Goal: Task Accomplishment & Management: Use online tool/utility

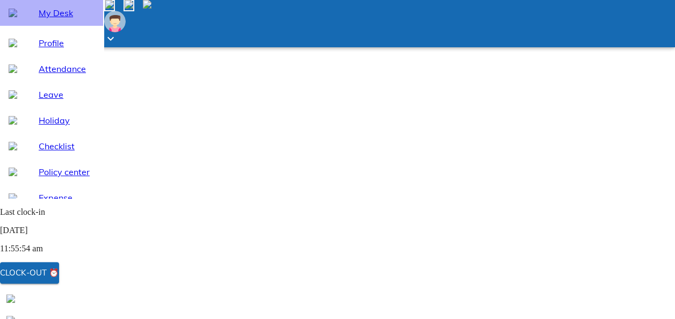
click at [66, 19] on span "My Desk" at bounding box center [67, 12] width 56 height 13
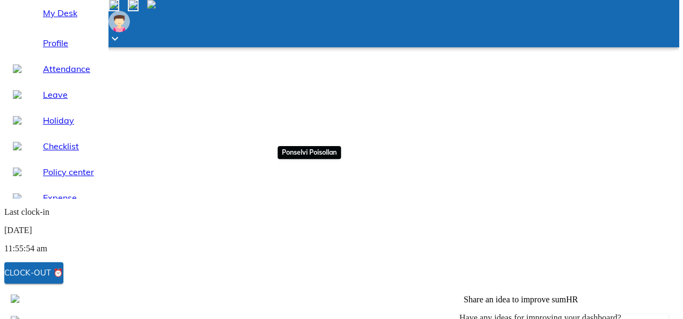
scroll to position [107, 0]
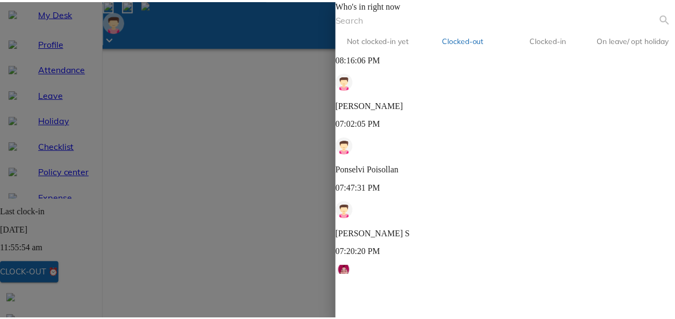
scroll to position [0, 0]
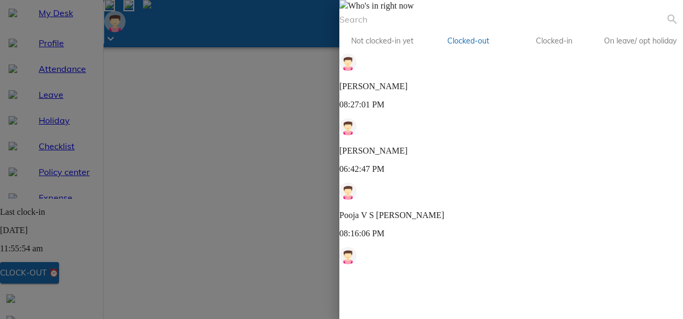
click at [348, 9] on img at bounding box center [343, 4] width 9 height 9
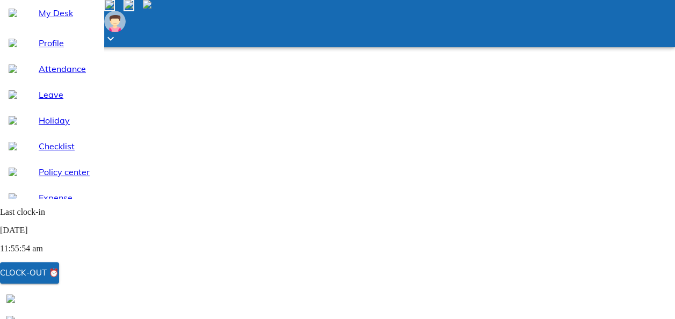
scroll to position [12, 0]
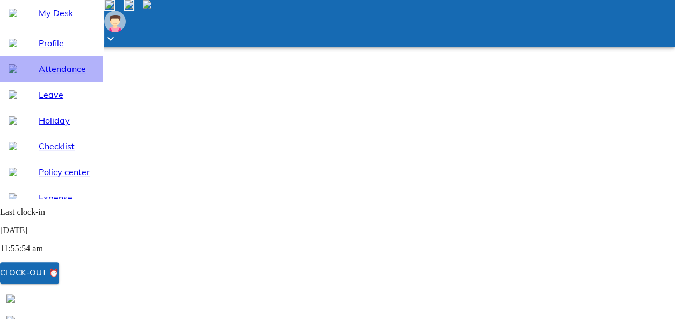
click at [61, 82] on div "Attendance" at bounding box center [51, 69] width 103 height 26
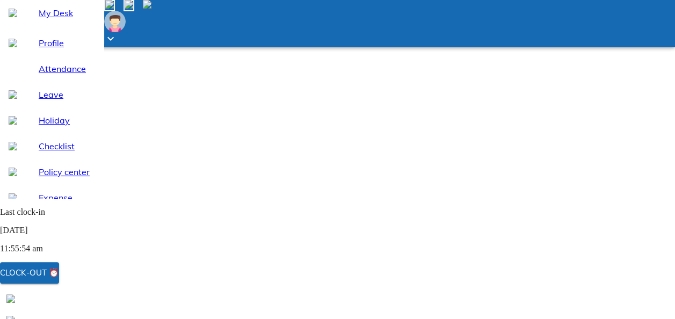
select select "9"
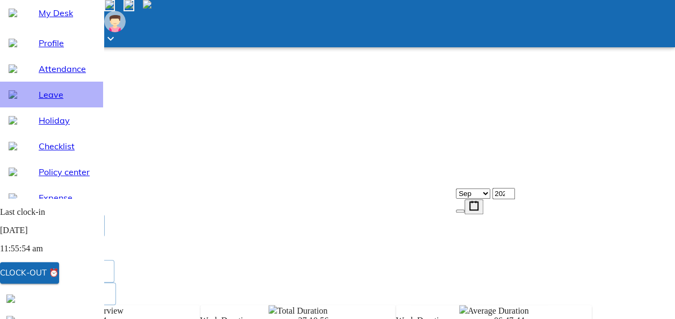
click at [39, 101] on span "Leave" at bounding box center [67, 94] width 56 height 13
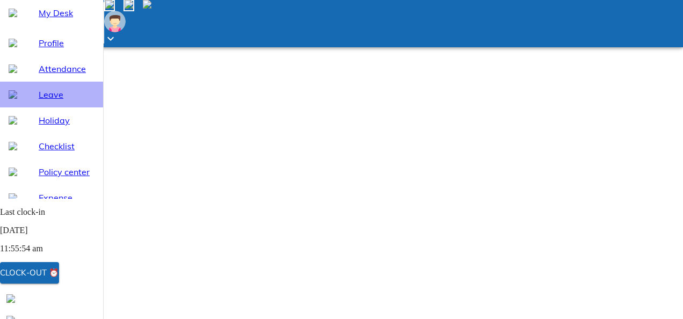
select select "9"
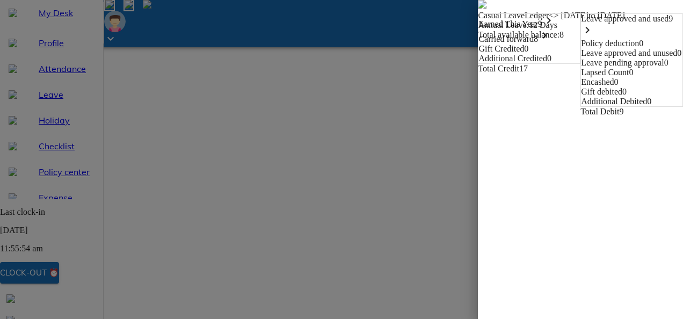
click at [478, 19] on span "Casual Leave Ledger <> [DATE] to [DATE]" at bounding box center [580, 10] width 205 height 20
click at [478, 10] on span at bounding box center [482, 5] width 9 height 9
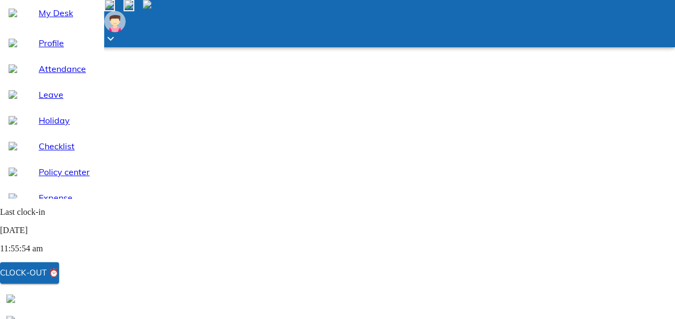
scroll to position [125, 0]
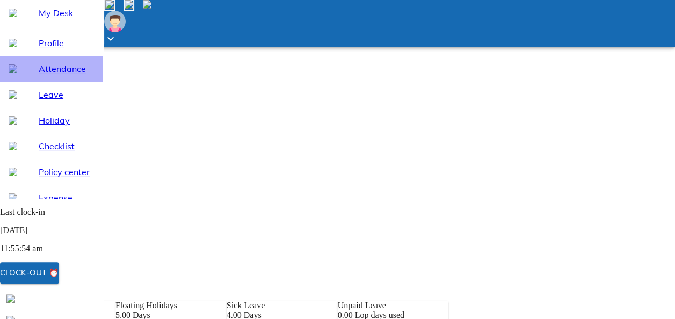
click at [39, 75] on span "Attendance" at bounding box center [67, 68] width 56 height 13
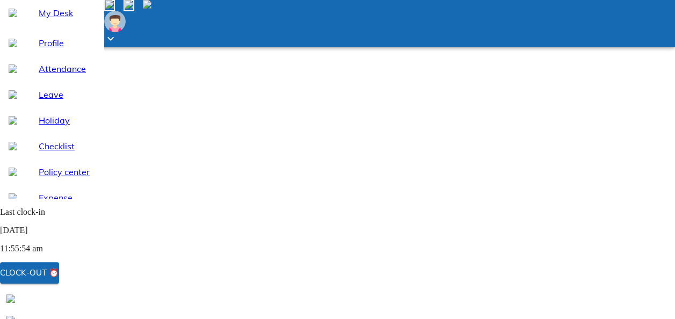
select select "9"
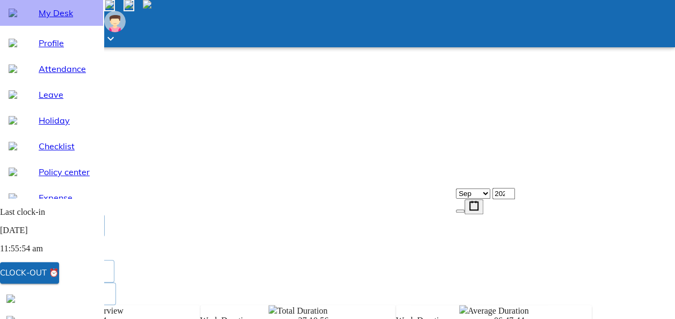
click at [39, 19] on span "My Desk" at bounding box center [67, 12] width 56 height 13
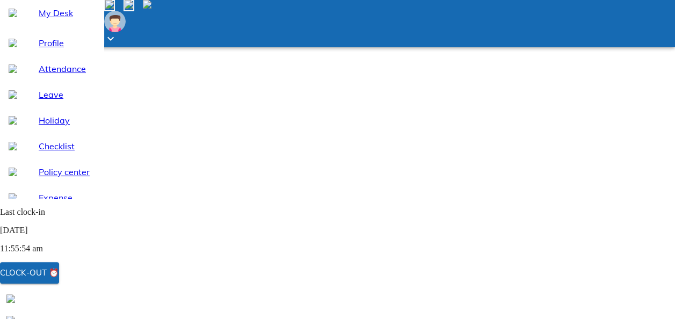
scroll to position [169, 0]
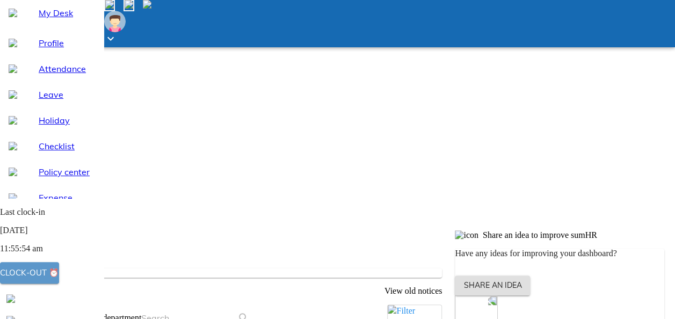
click at [54, 280] on div "Clock-out ⏰" at bounding box center [29, 273] width 59 height 14
